Goal: Information Seeking & Learning: Learn about a topic

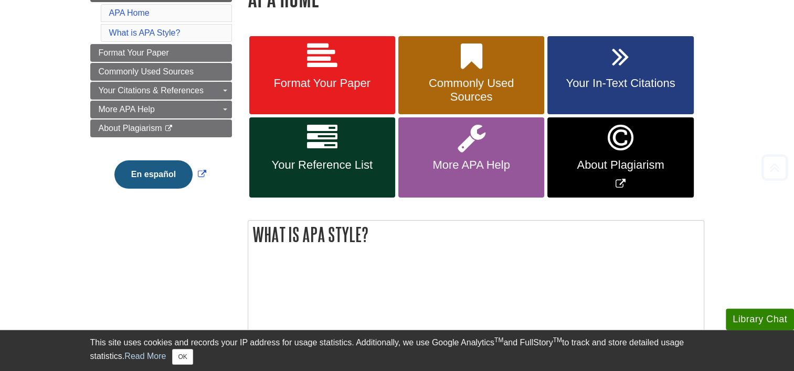
scroll to position [179, 0]
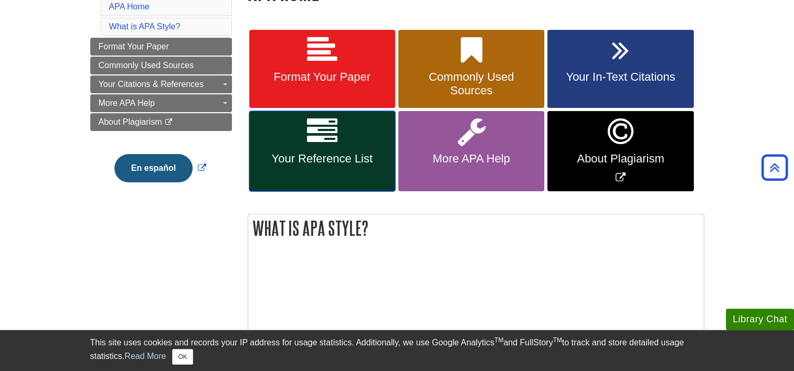
click at [346, 153] on span "Your Reference List" at bounding box center [322, 159] width 130 height 14
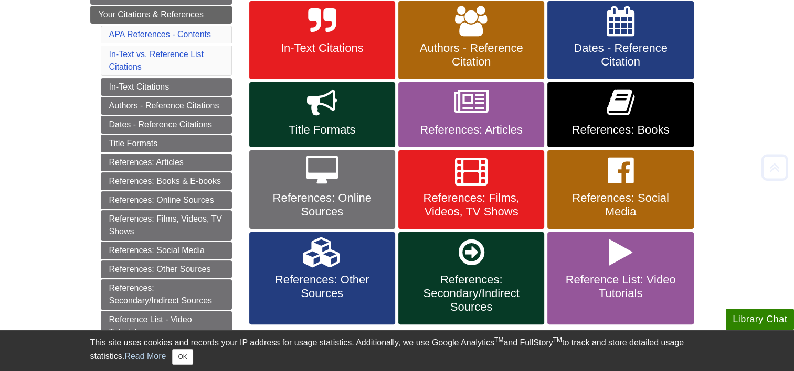
scroll to position [209, 0]
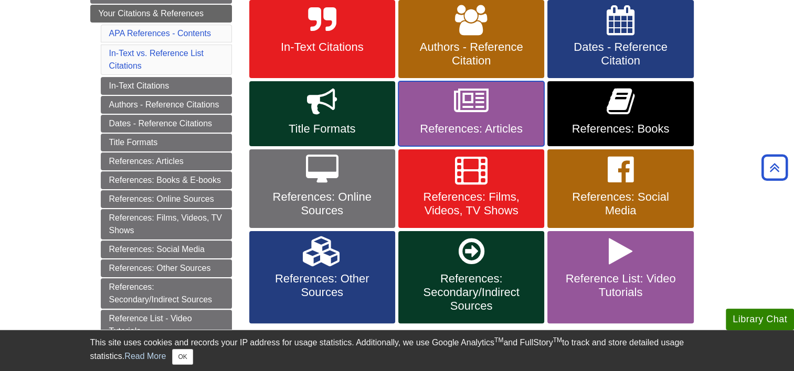
click at [493, 111] on link "References: Articles" at bounding box center [471, 113] width 146 height 65
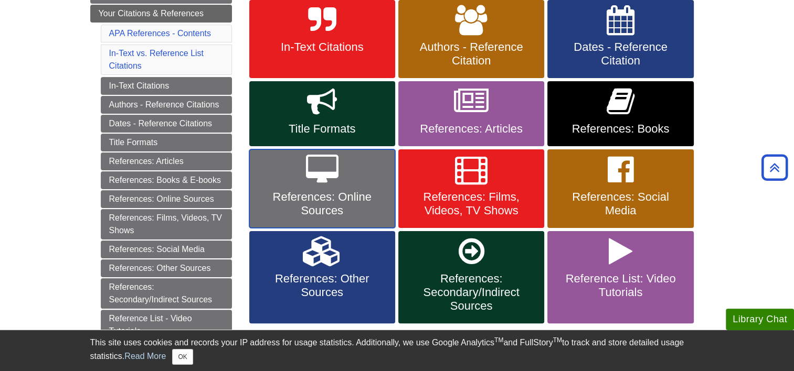
click at [350, 185] on link "References: Online Sources" at bounding box center [322, 189] width 146 height 79
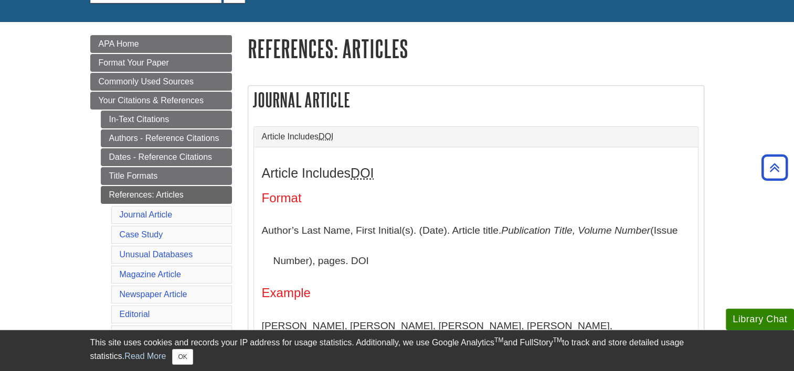
scroll to position [111, 0]
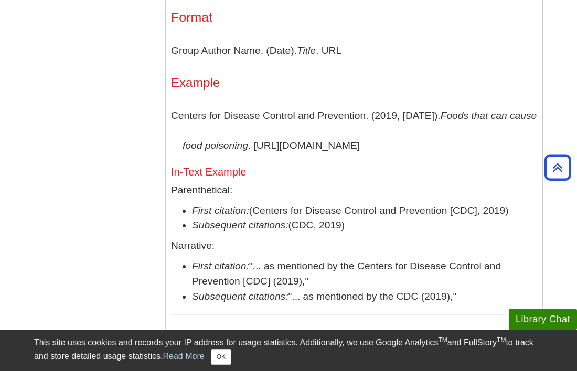
scroll to position [1148, 0]
